Goal: Task Accomplishment & Management: Use online tool/utility

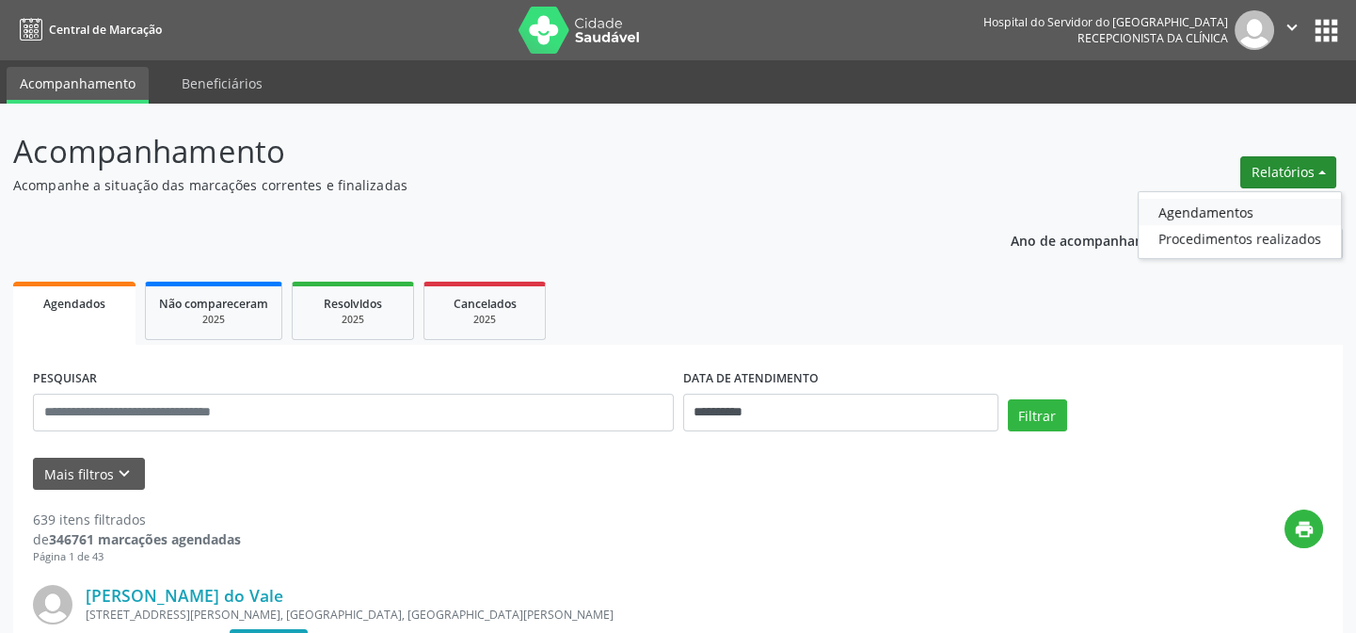
click at [1190, 213] on link "Agendamentos" at bounding box center [1240, 212] width 202 height 26
select select "*"
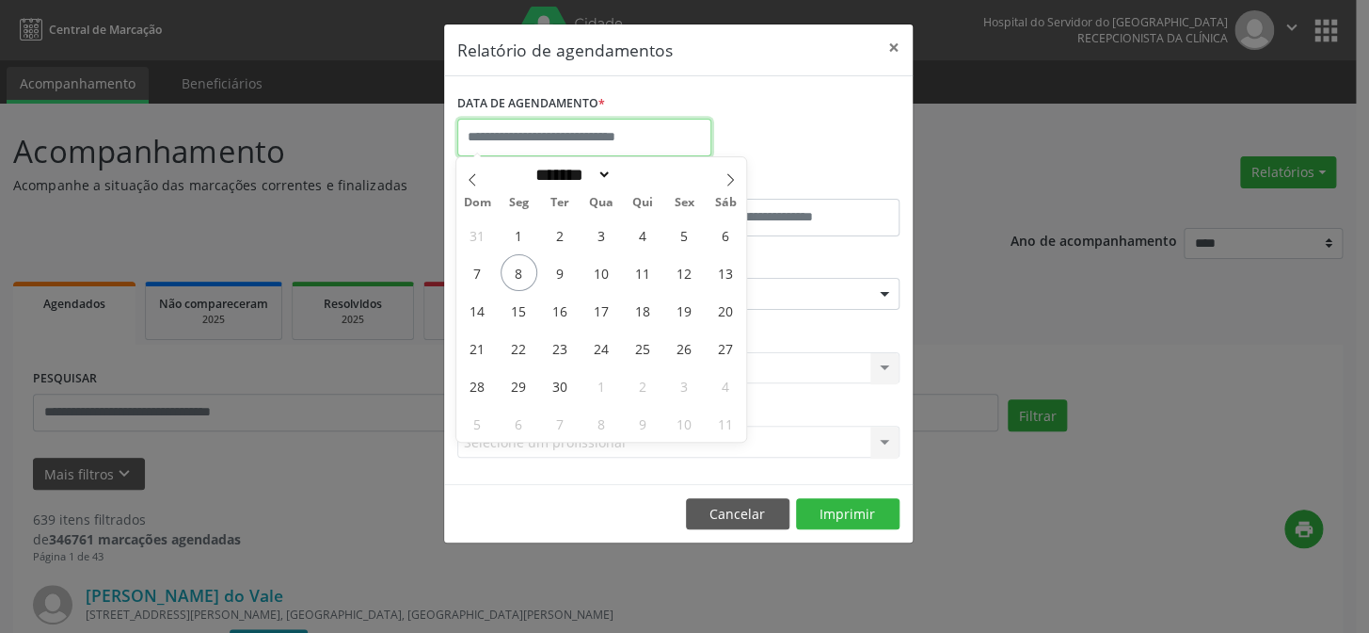
click at [574, 133] on input "text" at bounding box center [584, 138] width 254 height 38
click at [518, 271] on span "8" at bounding box center [519, 272] width 37 height 37
type input "**********"
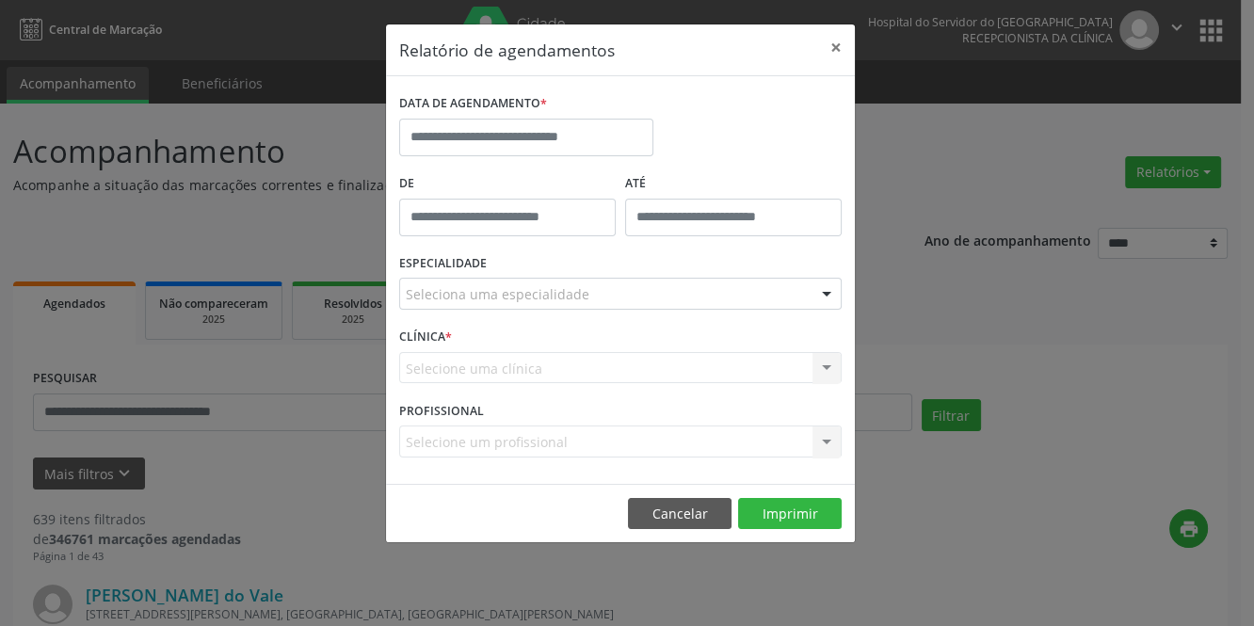
click at [459, 272] on label "ESPECIALIDADE" at bounding box center [443, 263] width 88 height 29
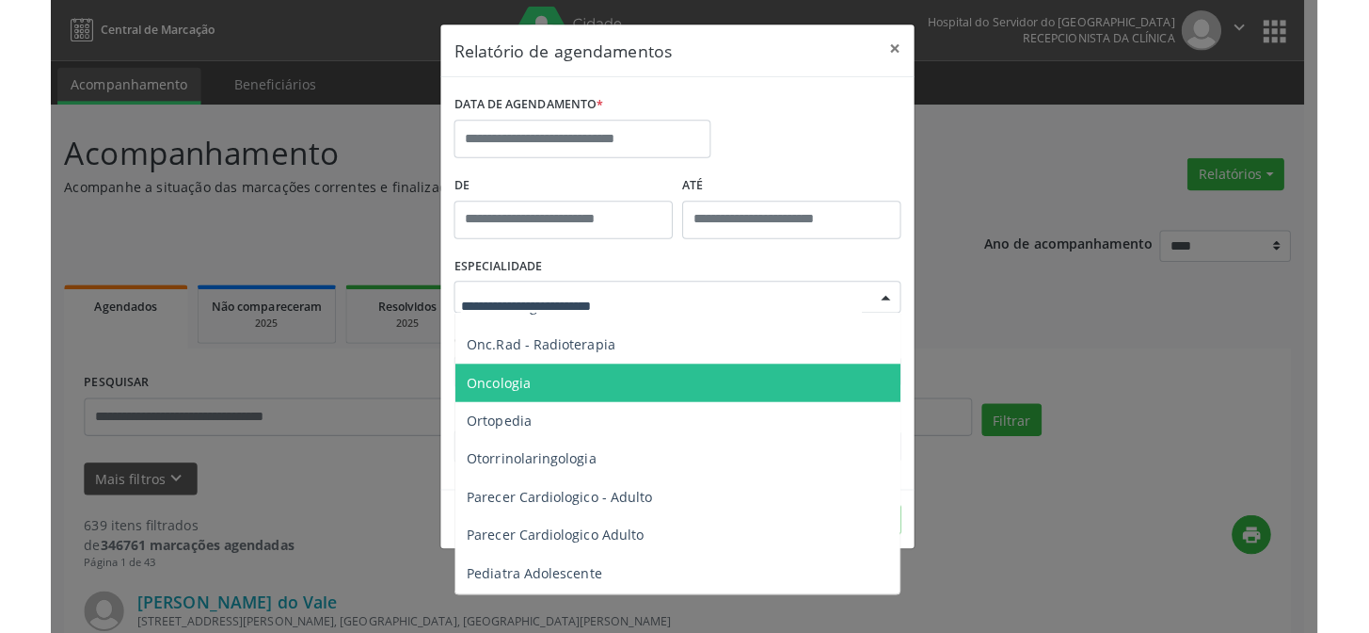
scroll to position [2538, 0]
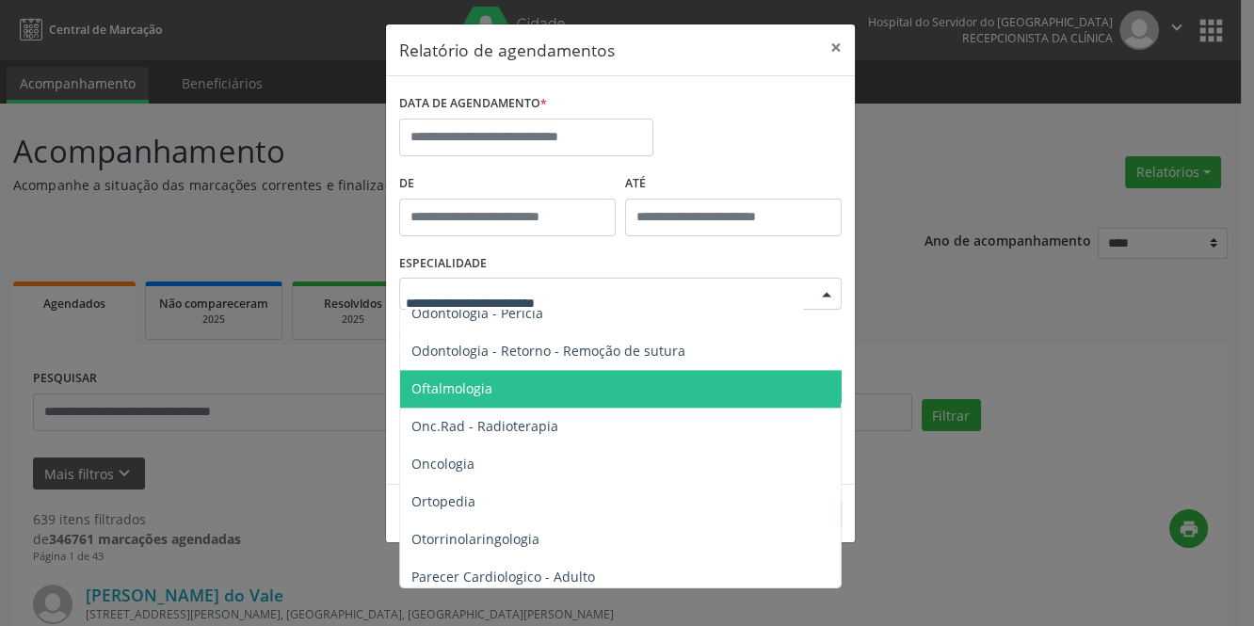
click at [437, 382] on span "Oftalmologia" at bounding box center [451, 388] width 81 height 18
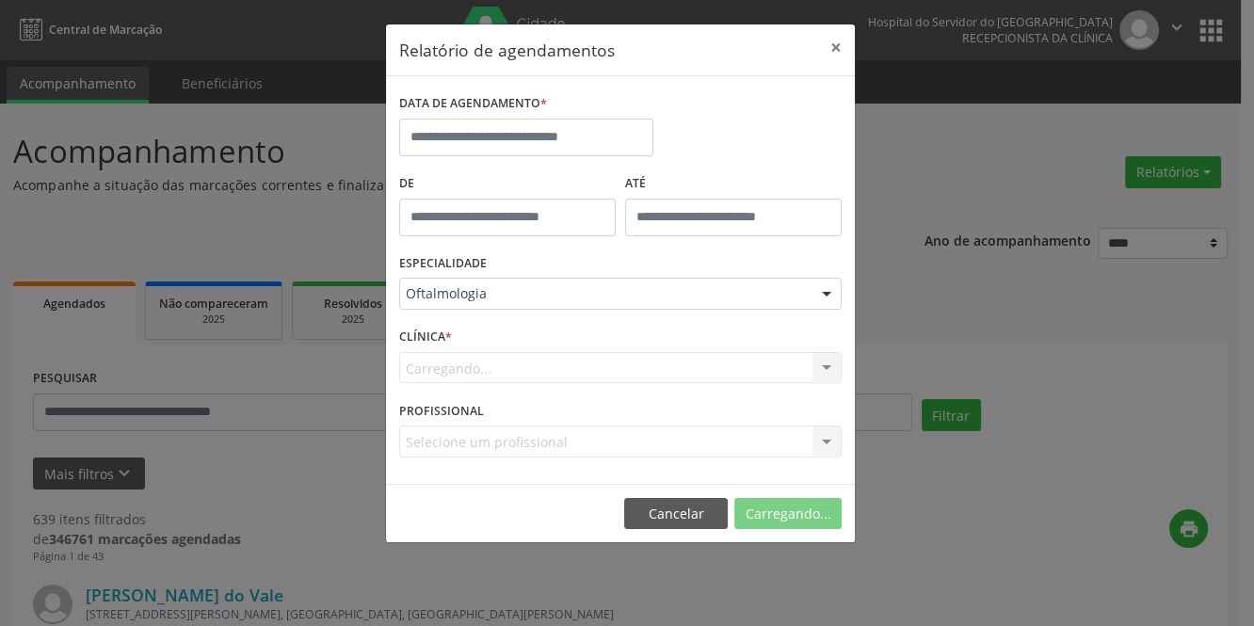
click at [457, 380] on div "Carregando... Nenhum resultado encontrado para: " " Não há nenhuma opção para s…" at bounding box center [620, 368] width 442 height 32
click at [464, 355] on div "Carregando... Nenhum resultado encontrado para: " " Não há nenhuma opção para s…" at bounding box center [620, 368] width 442 height 32
click at [469, 327] on div "CLÍNICA * [GEOGRAPHIC_DATA]... Nenhum resultado encontrado para: " " Não há nen…" at bounding box center [620, 359] width 452 height 73
click at [455, 364] on div "Carregando... Nenhum resultado encontrado para: " " Não há nenhuma opção para s…" at bounding box center [620, 368] width 442 height 32
drag, startPoint x: 556, startPoint y: 345, endPoint x: 569, endPoint y: 327, distance: 23.0
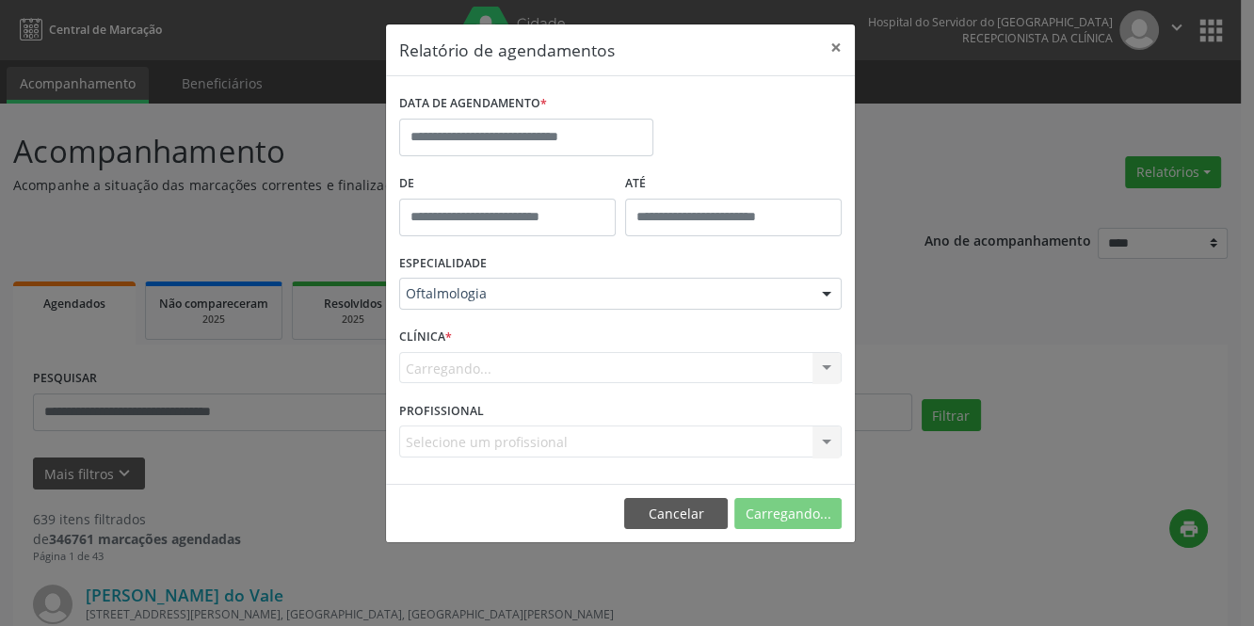
click at [556, 344] on div "CLÍNICA * [GEOGRAPHIC_DATA]... Nenhum resultado encontrado para: " " Não há nen…" at bounding box center [620, 359] width 452 height 73
click at [568, 323] on div "CLÍNICA * [GEOGRAPHIC_DATA]... Nenhum resultado encontrado para: " " Não há nen…" at bounding box center [620, 359] width 452 height 73
click at [491, 344] on div "CLÍNICA * Hse Hse Nenhum resultado encontrado para: " " Não há nenhuma opção pa…" at bounding box center [620, 359] width 452 height 73
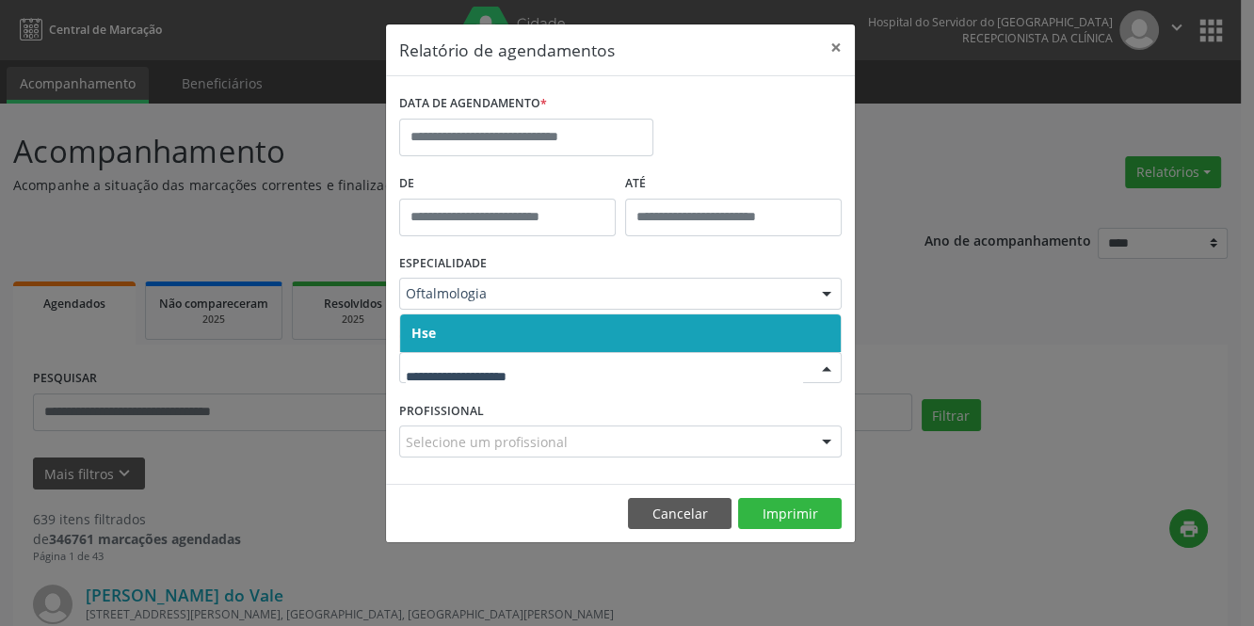
drag, startPoint x: 423, startPoint y: 372, endPoint x: 416, endPoint y: 379, distance: 10.0
drag, startPoint x: 473, startPoint y: 313, endPoint x: 477, endPoint y: 357, distance: 43.5
click at [475, 314] on span "Hse" at bounding box center [620, 333] width 440 height 38
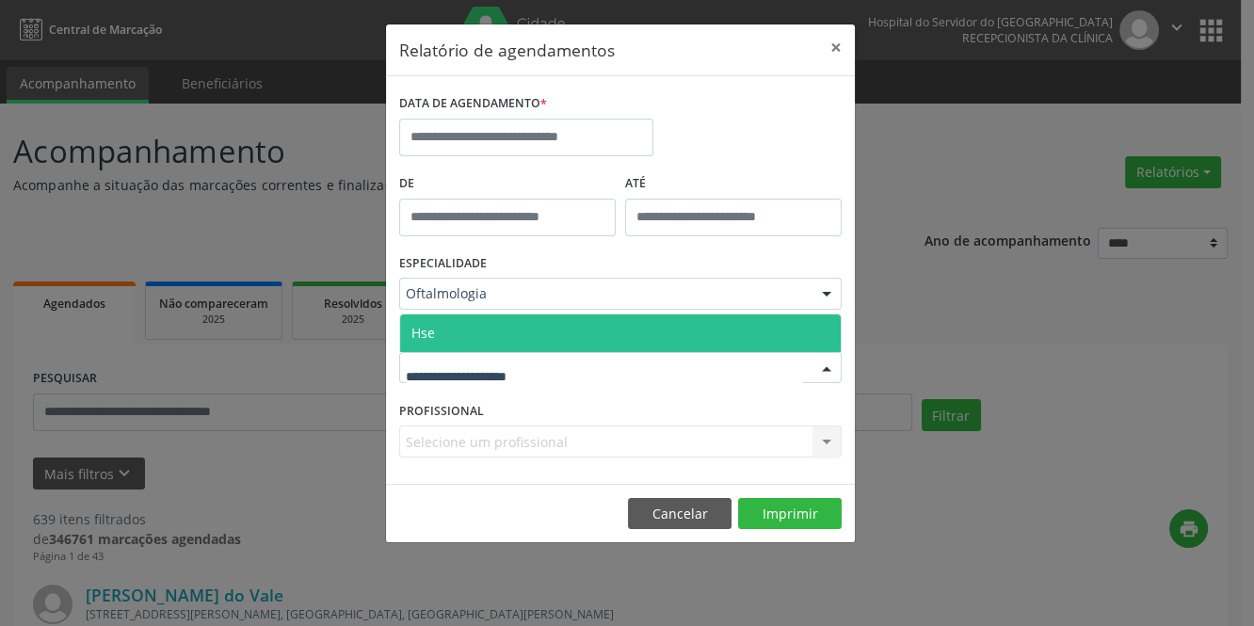
drag, startPoint x: 474, startPoint y: 332, endPoint x: 476, endPoint y: 343, distance: 10.5
click at [474, 337] on span "Hse" at bounding box center [620, 333] width 440 height 38
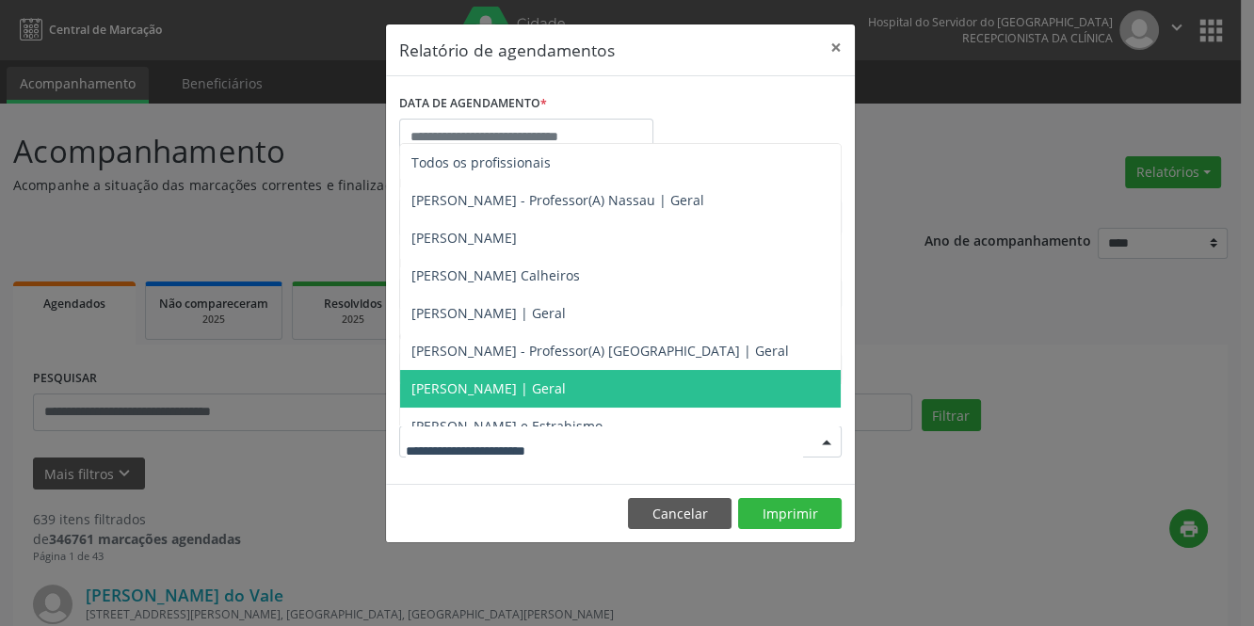
click at [496, 383] on span "[PERSON_NAME] | Geral" at bounding box center [488, 388] width 154 height 18
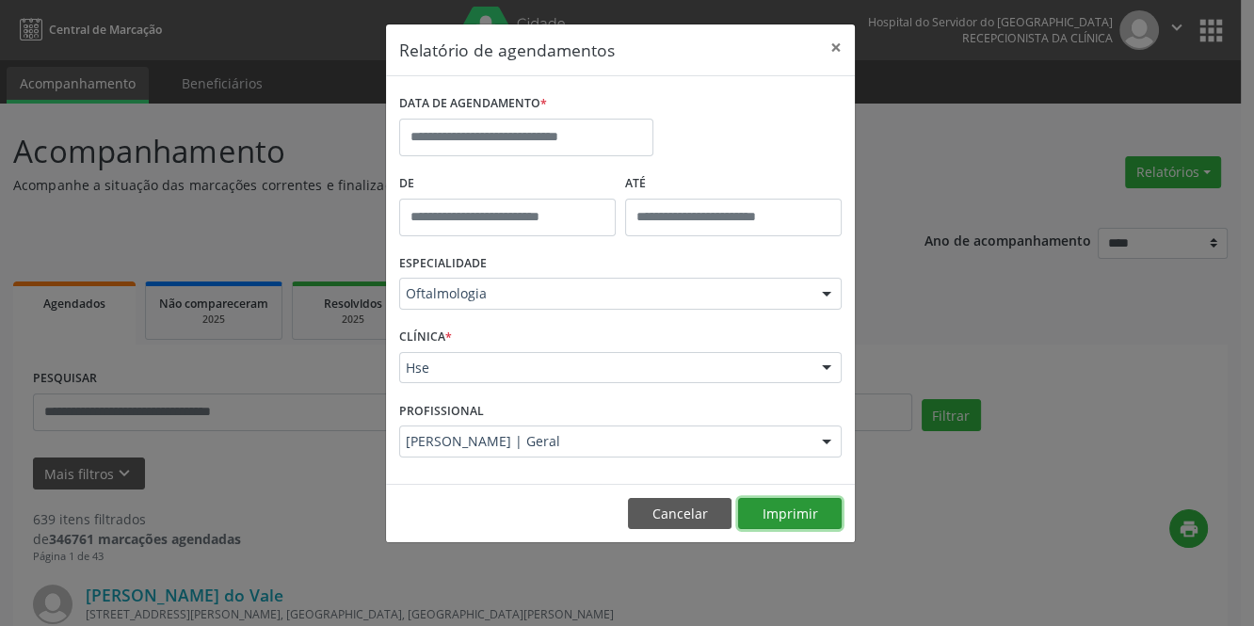
click at [782, 512] on button "Imprimir" at bounding box center [790, 514] width 104 height 32
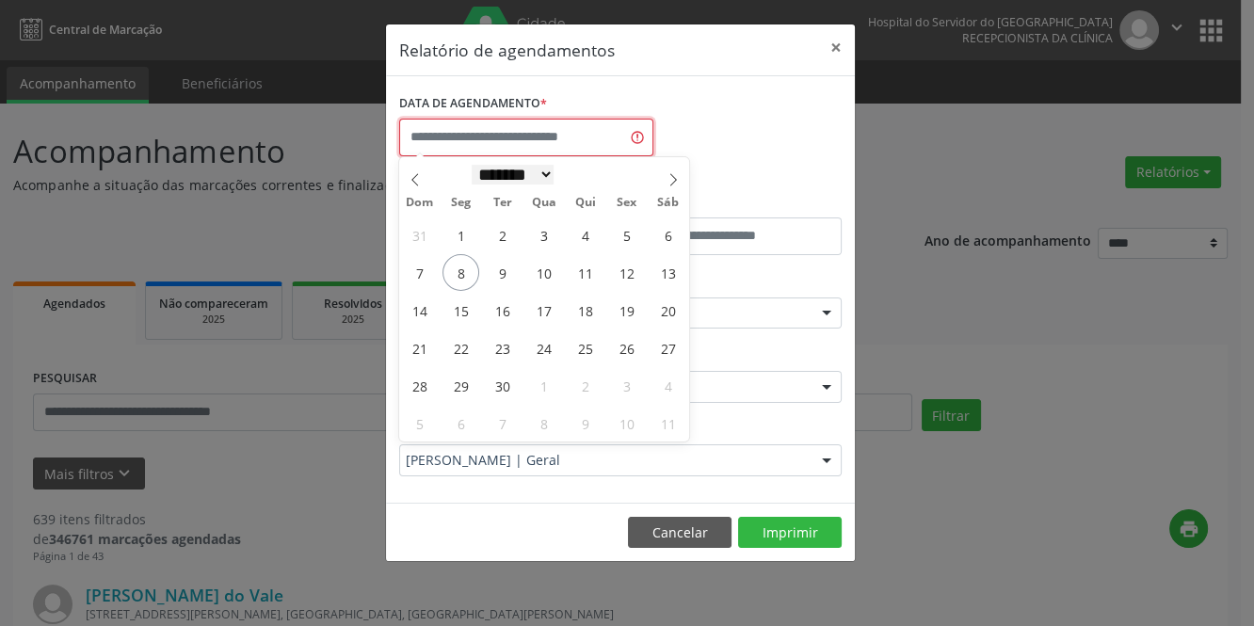
click at [514, 150] on input "text" at bounding box center [526, 138] width 254 height 38
click at [457, 270] on span "8" at bounding box center [460, 272] width 37 height 37
type input "**********"
click at [457, 270] on span "8" at bounding box center [460, 272] width 37 height 37
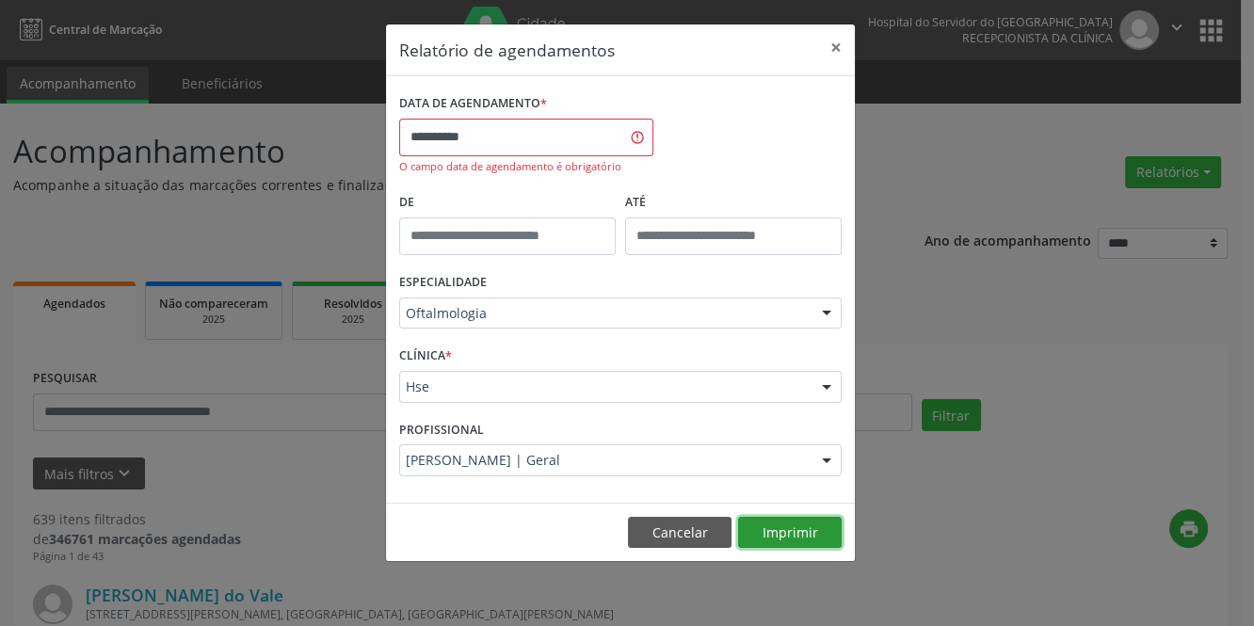
click at [784, 532] on button "Imprimir" at bounding box center [790, 533] width 104 height 32
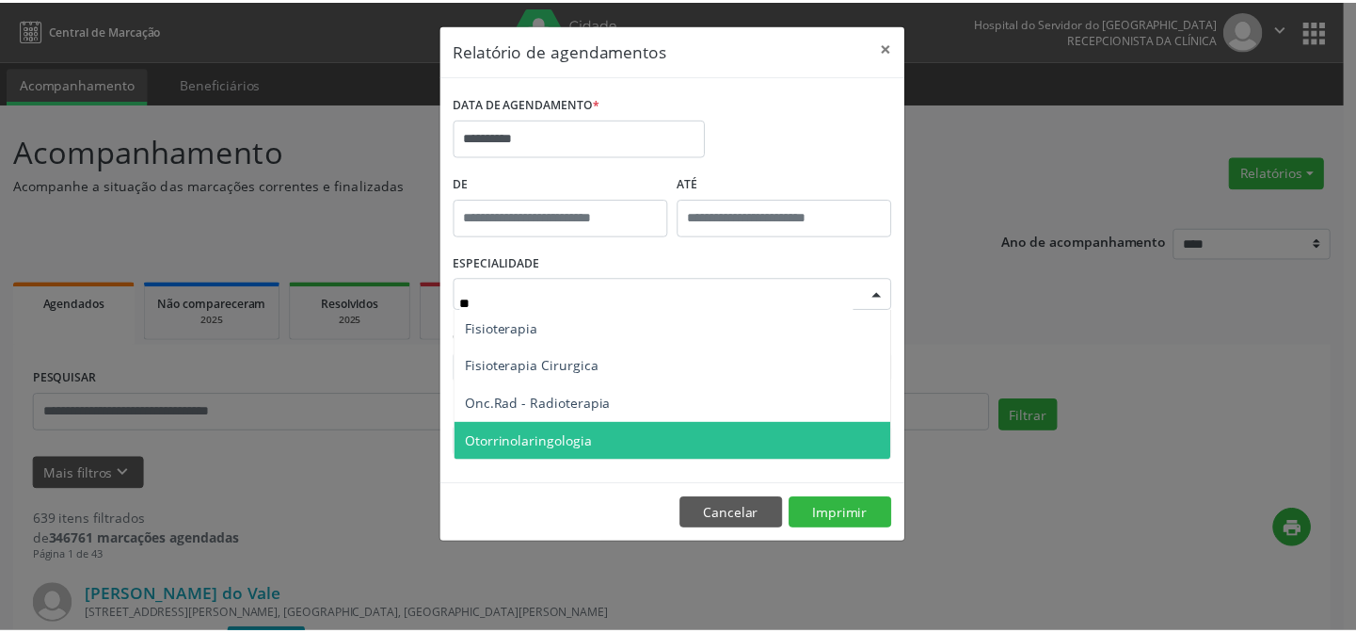
scroll to position [0, 0]
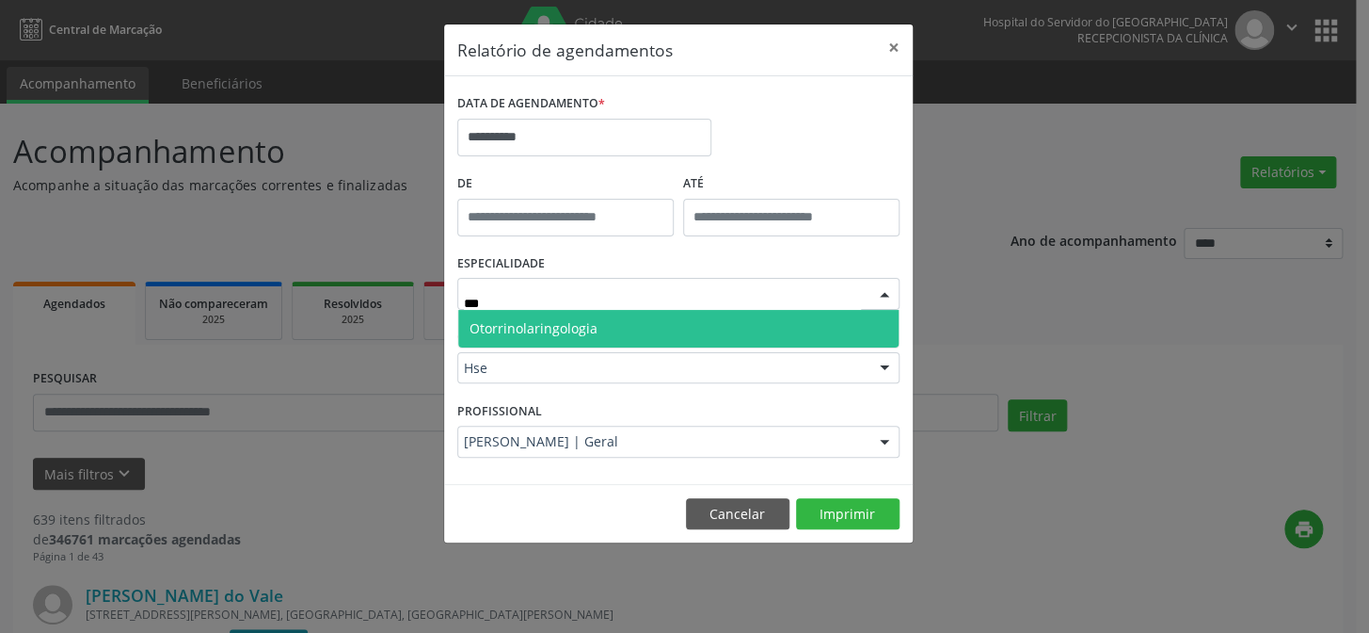
type input "****"
click at [528, 329] on span "Otorrinolaringologia" at bounding box center [534, 328] width 128 height 18
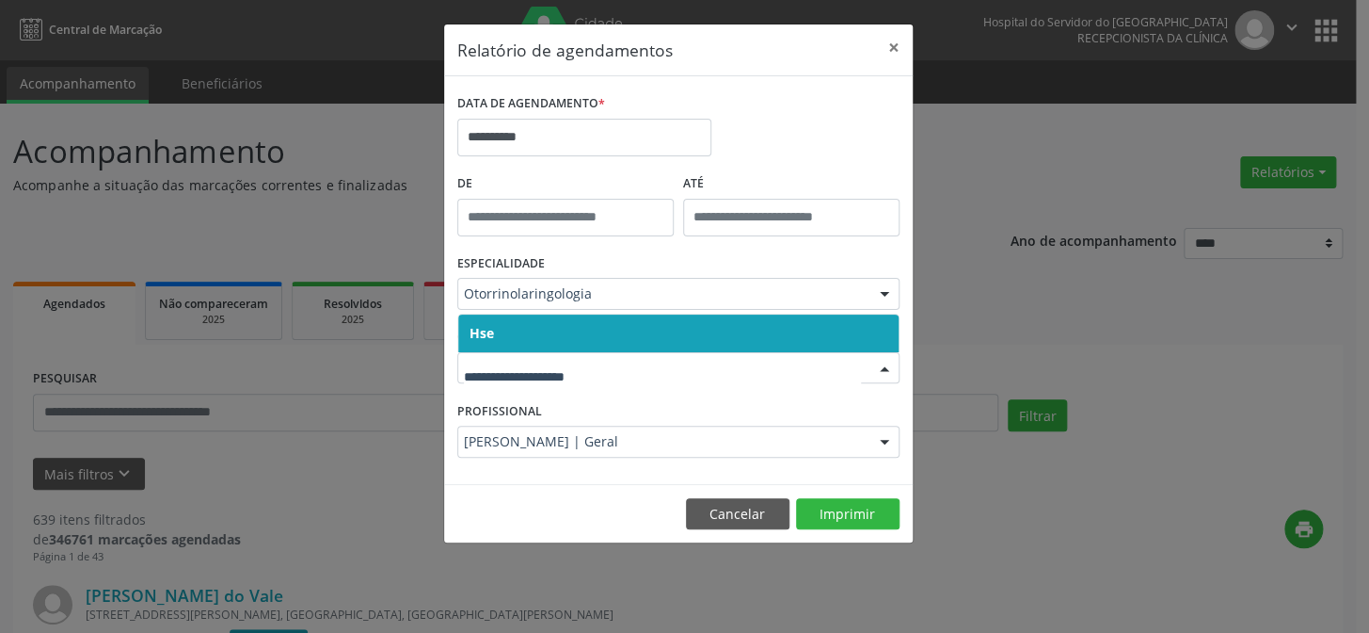
click at [540, 334] on span "Hse" at bounding box center [678, 333] width 440 height 38
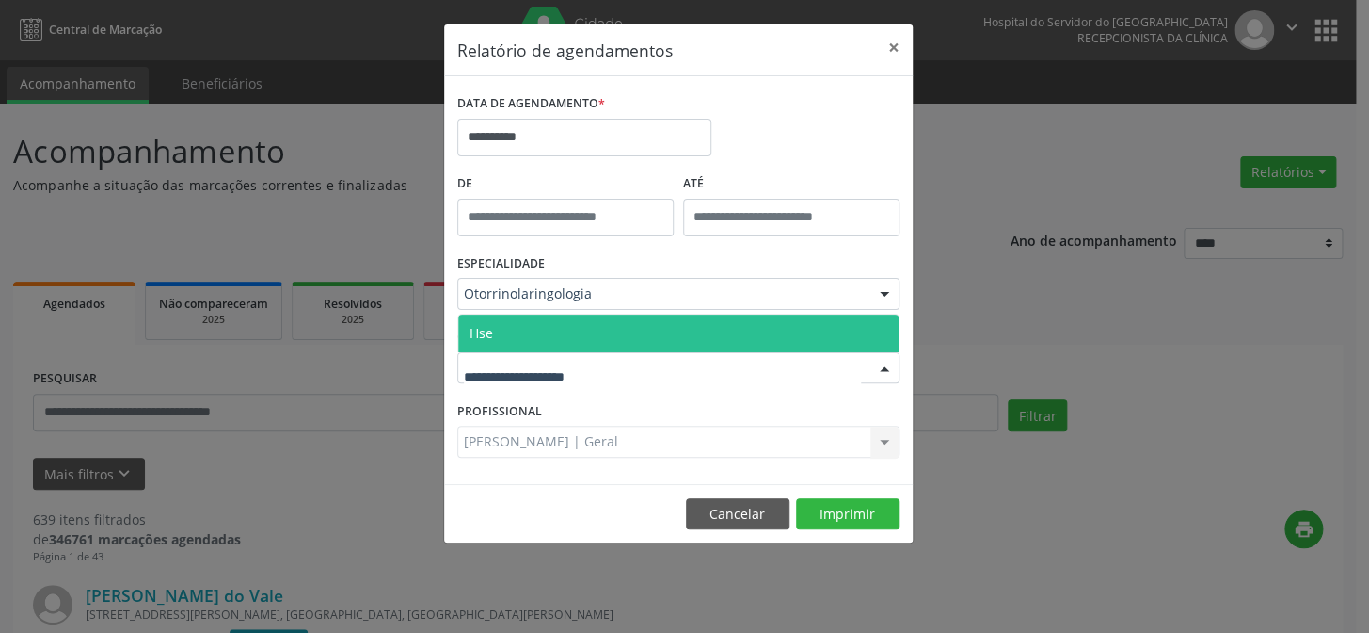
click at [507, 333] on span "Hse" at bounding box center [678, 333] width 440 height 38
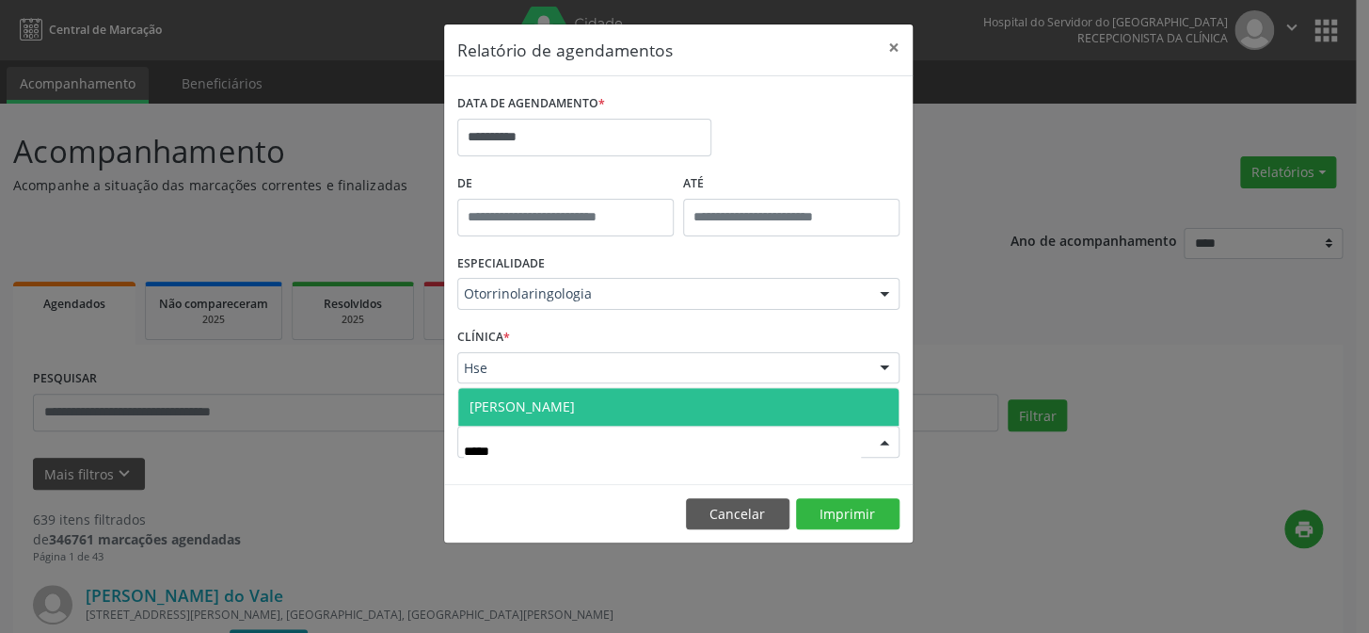
type input "******"
click at [543, 400] on span "[PERSON_NAME]" at bounding box center [522, 406] width 105 height 18
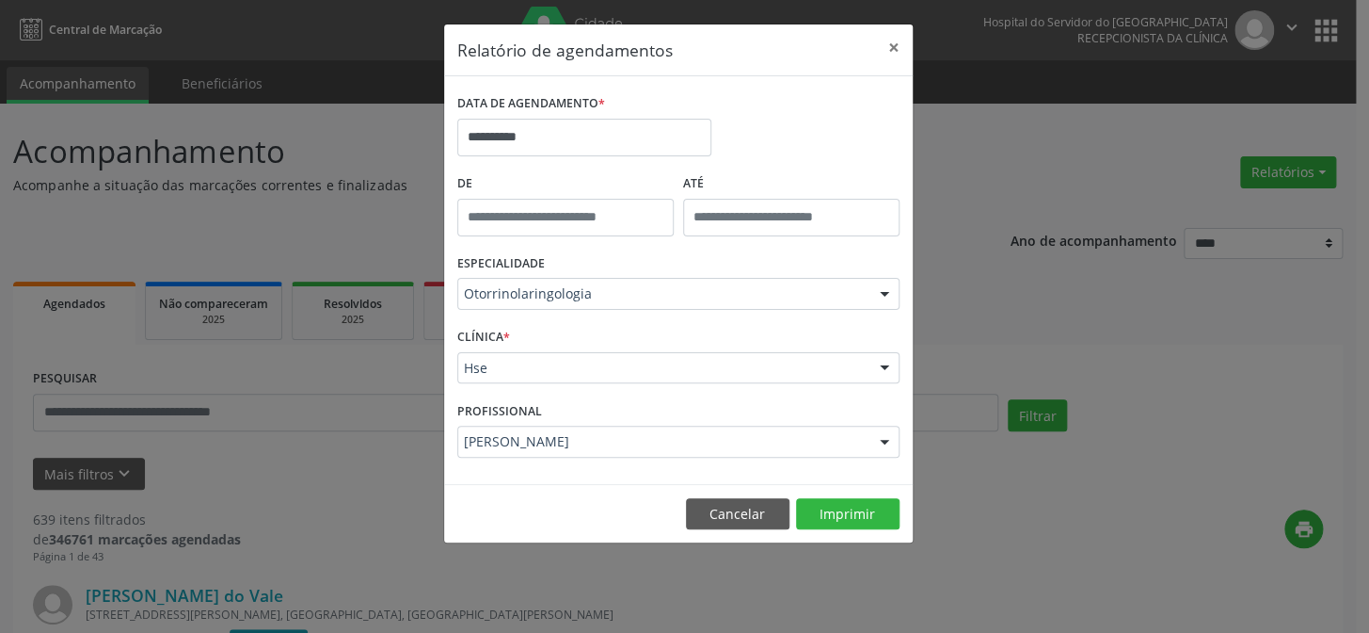
click at [863, 530] on footer "Cancelar Imprimir" at bounding box center [678, 513] width 469 height 59
click at [862, 517] on button "Imprimir" at bounding box center [848, 514] width 104 height 32
click at [900, 49] on button "×" at bounding box center [894, 47] width 38 height 46
